Goal: Obtain resource: Download file/media

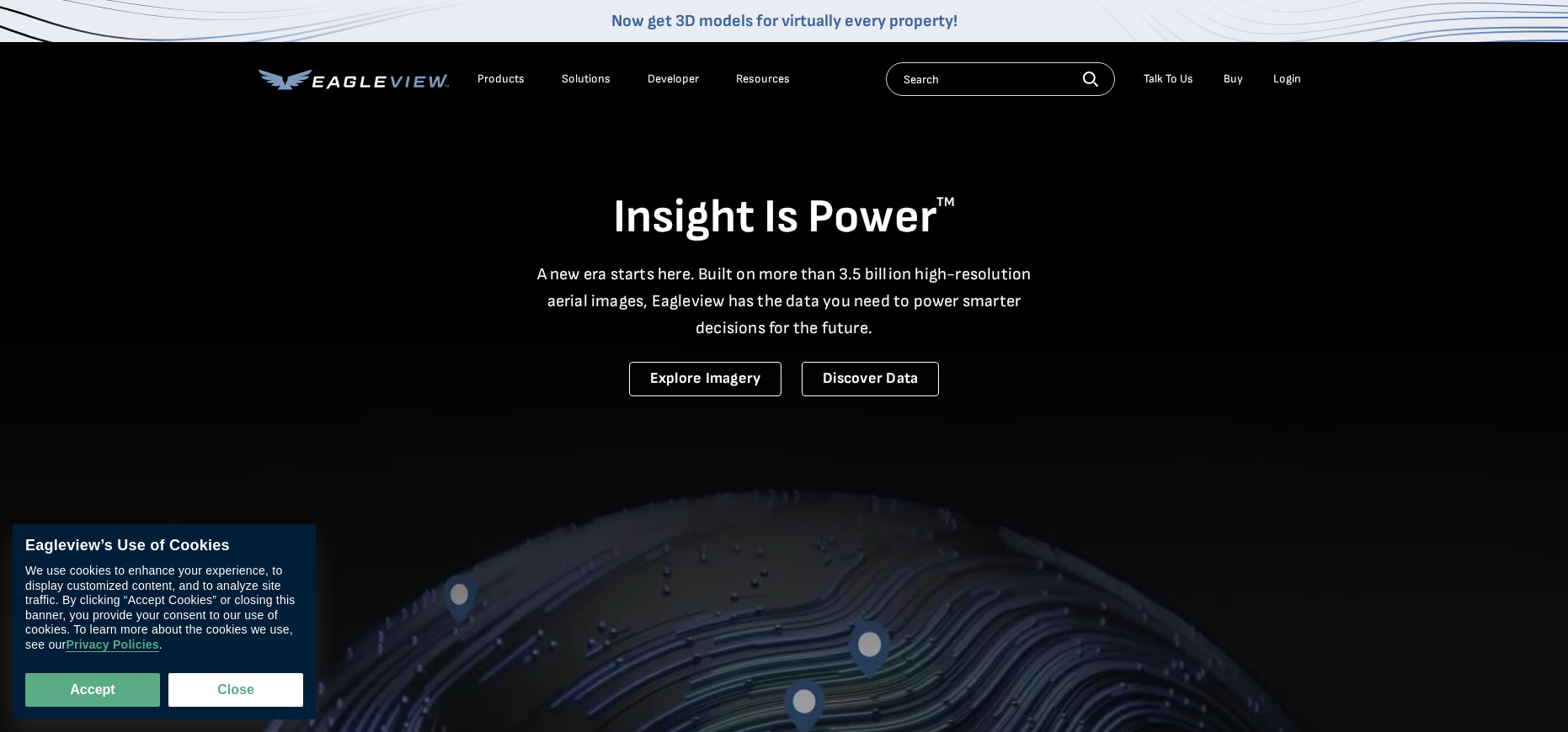
click at [1284, 83] on div "Login" at bounding box center [1287, 79] width 28 height 15
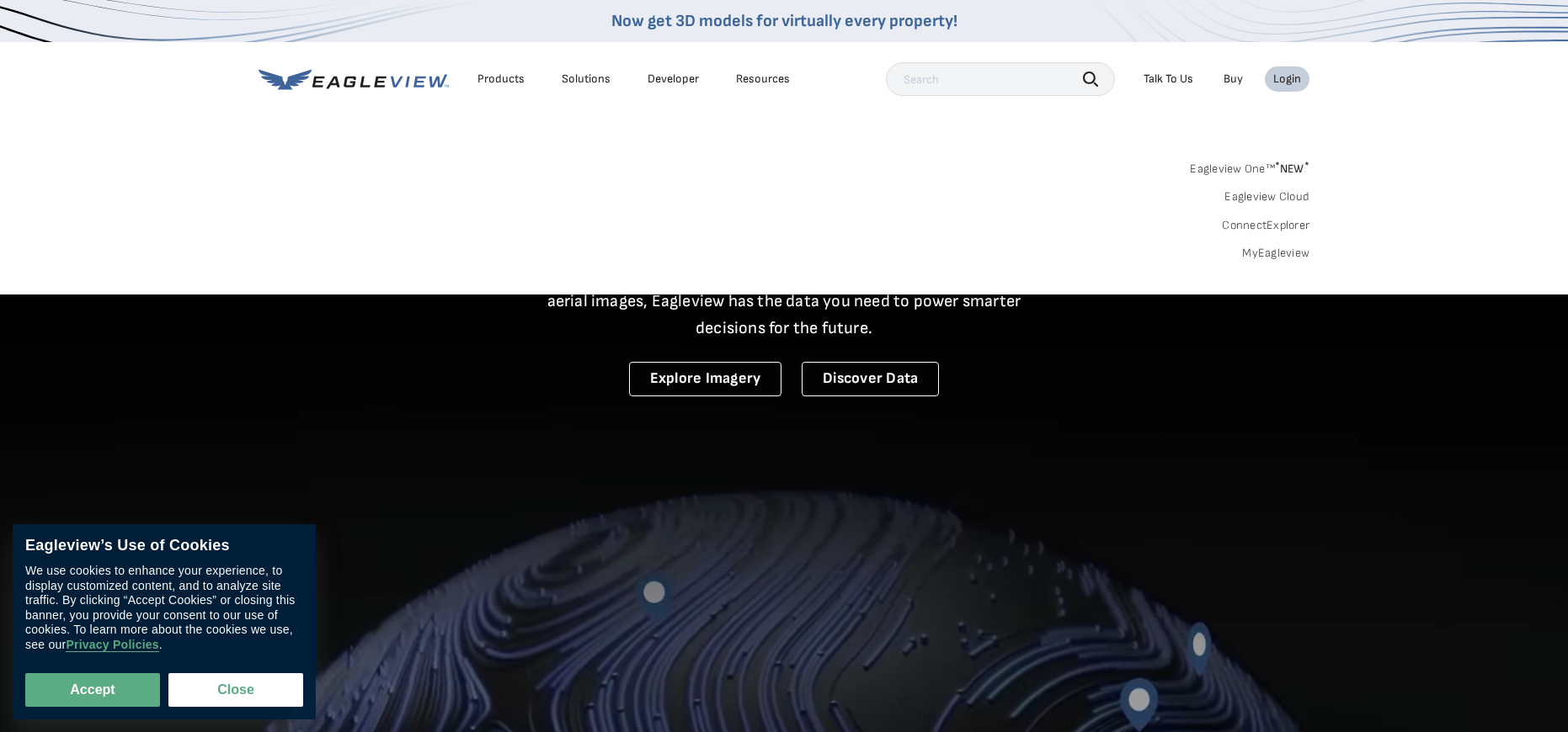
click at [1282, 246] on link "MyEagleview" at bounding box center [1275, 254] width 68 height 15
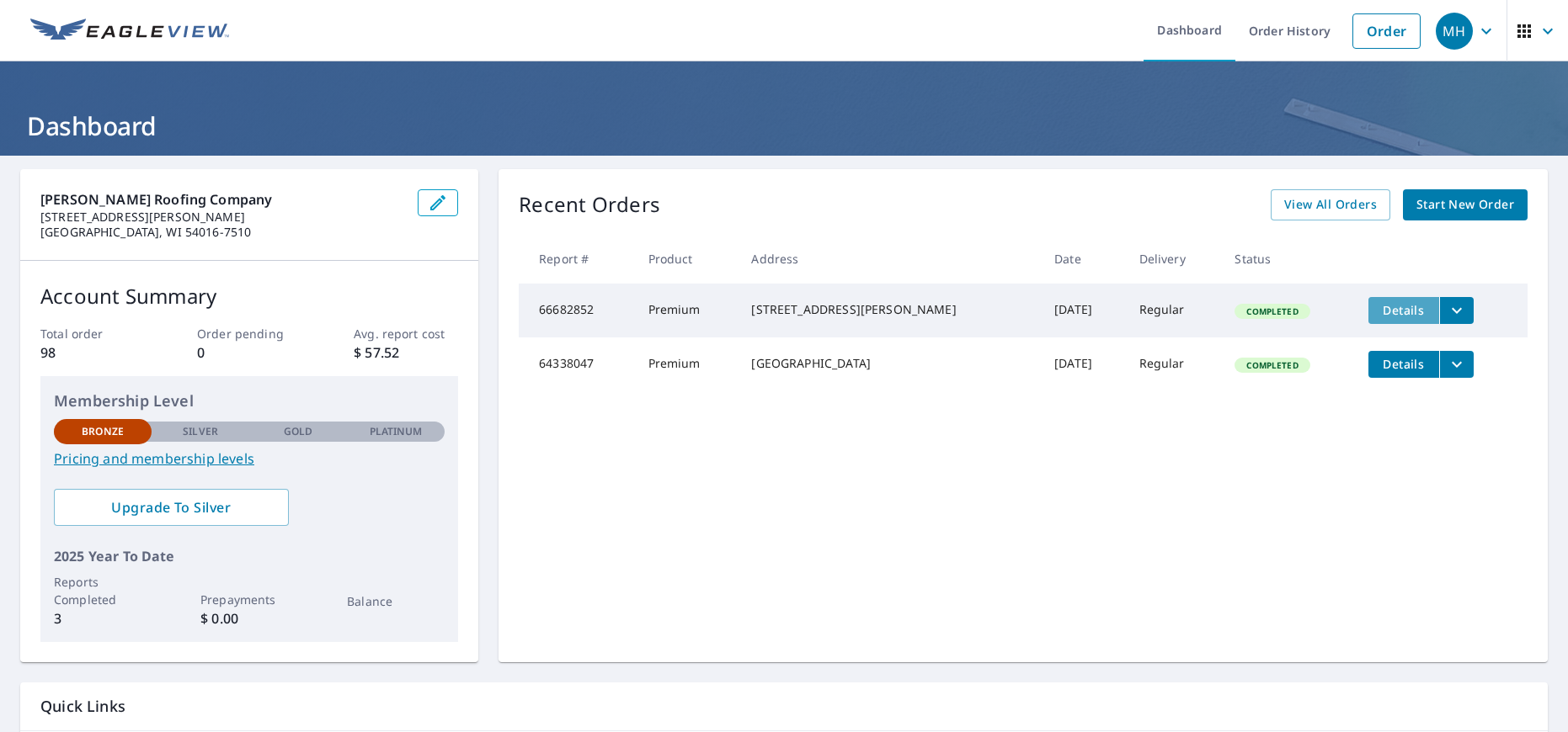
click at [1401, 312] on span "Details" at bounding box center [1403, 310] width 50 height 16
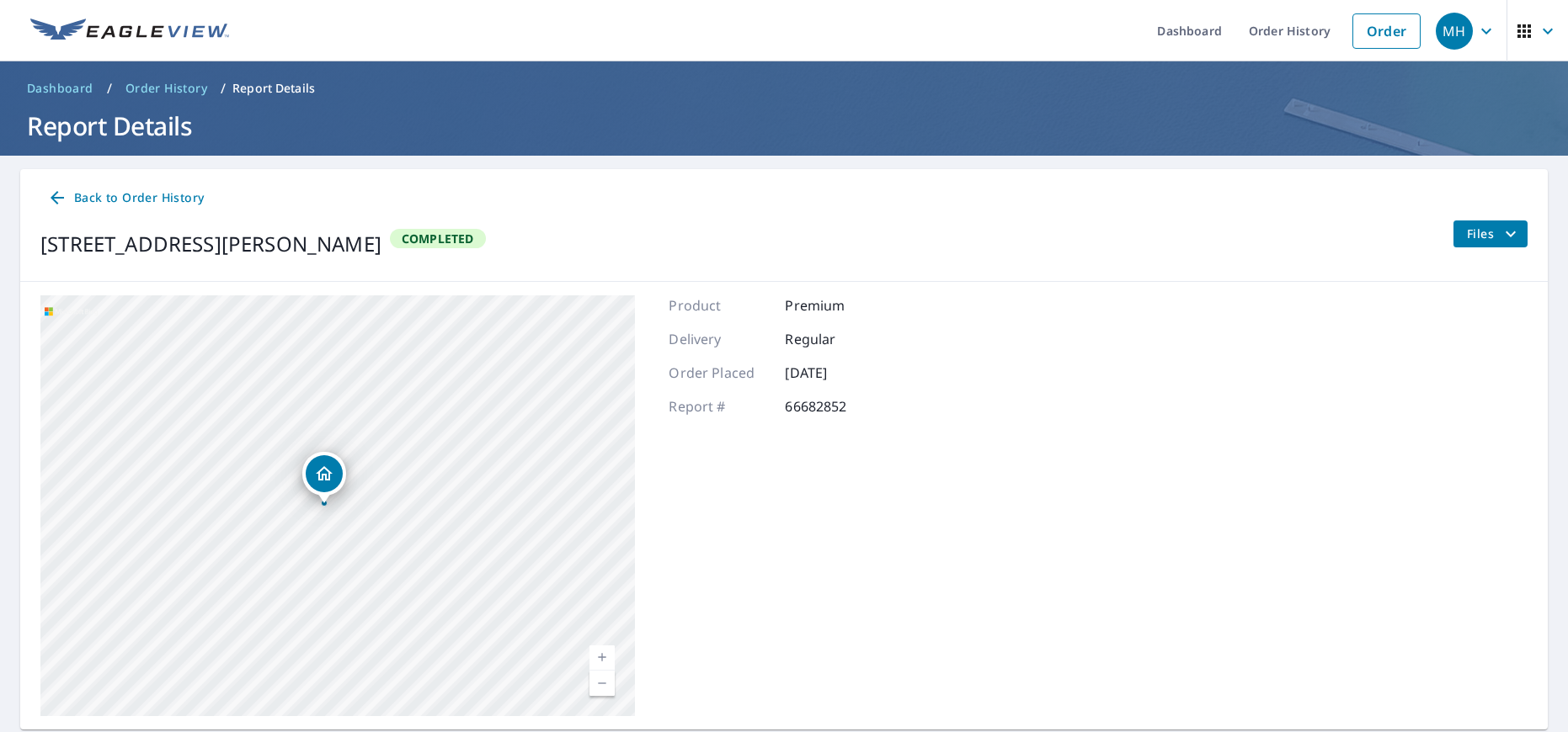
click at [1492, 239] on span "Files" at bounding box center [1493, 234] width 54 height 20
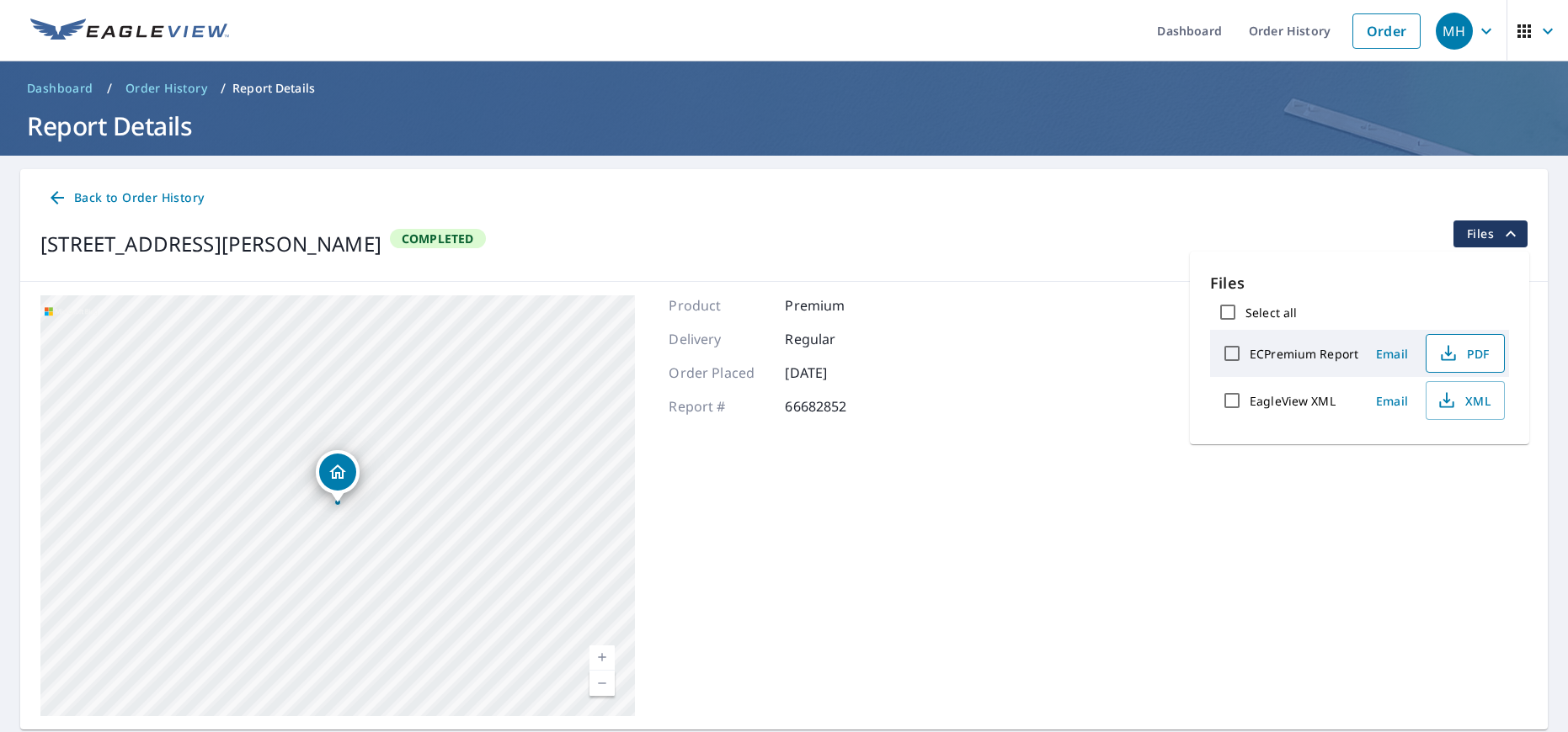
click at [1477, 355] on span "PDF" at bounding box center [1462, 353] width 54 height 20
